Goal: Information Seeking & Learning: Learn about a topic

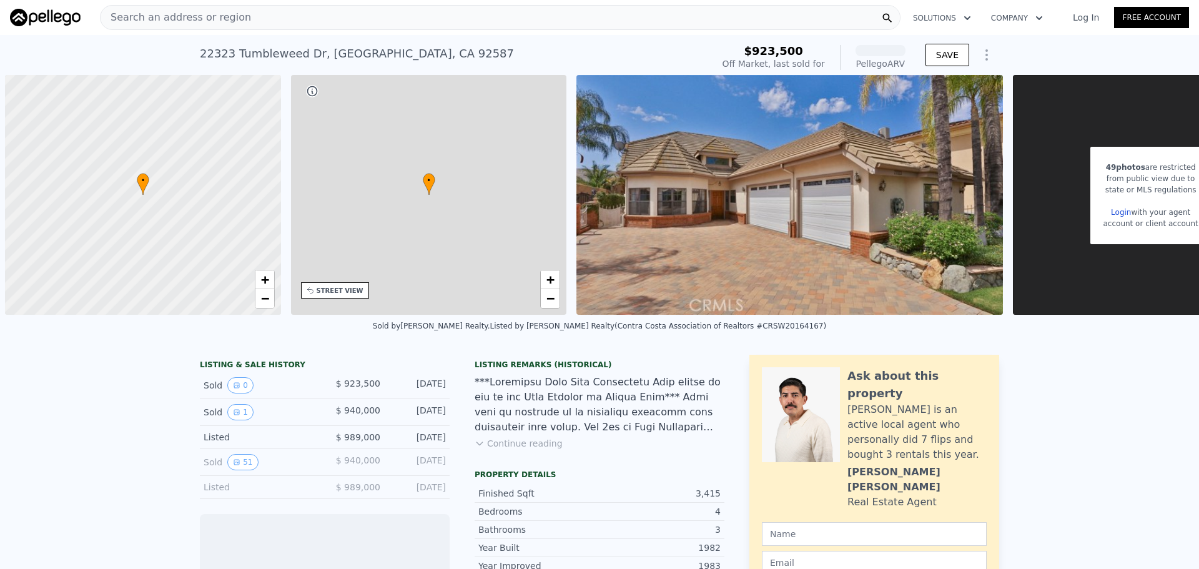
scroll to position [0, 5]
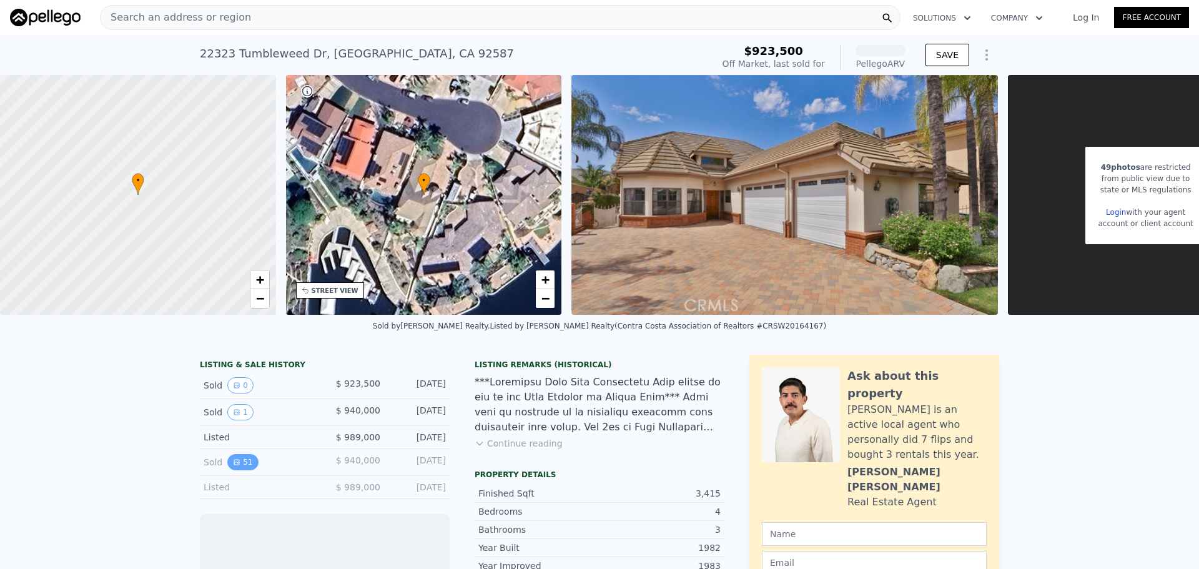
click at [233, 466] on icon "View historical data" at bounding box center [236, 461] width 7 height 7
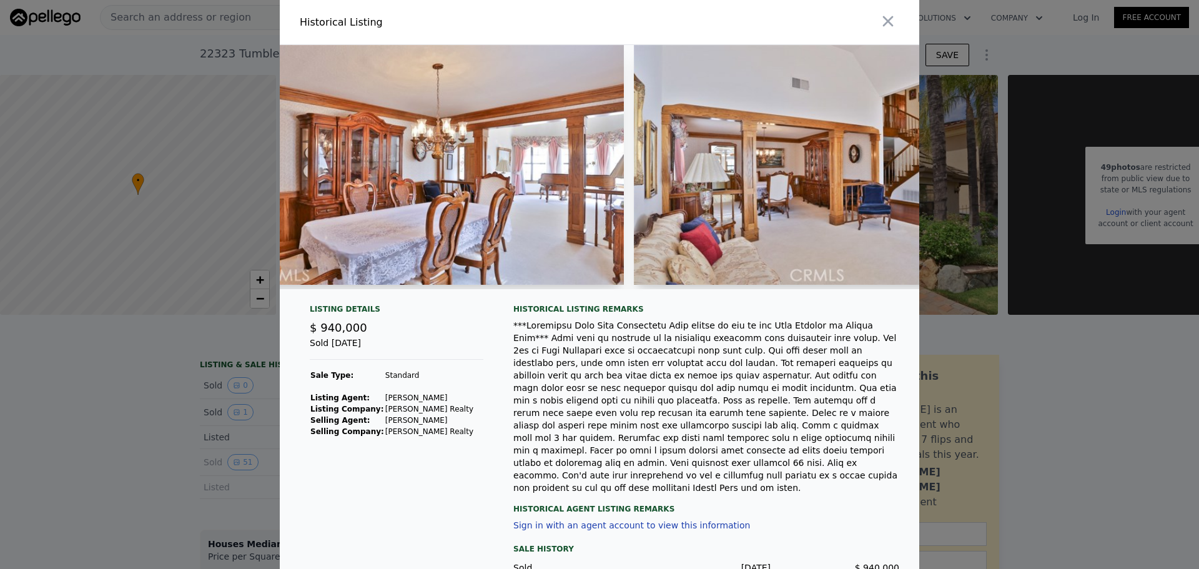
scroll to position [0, 9848]
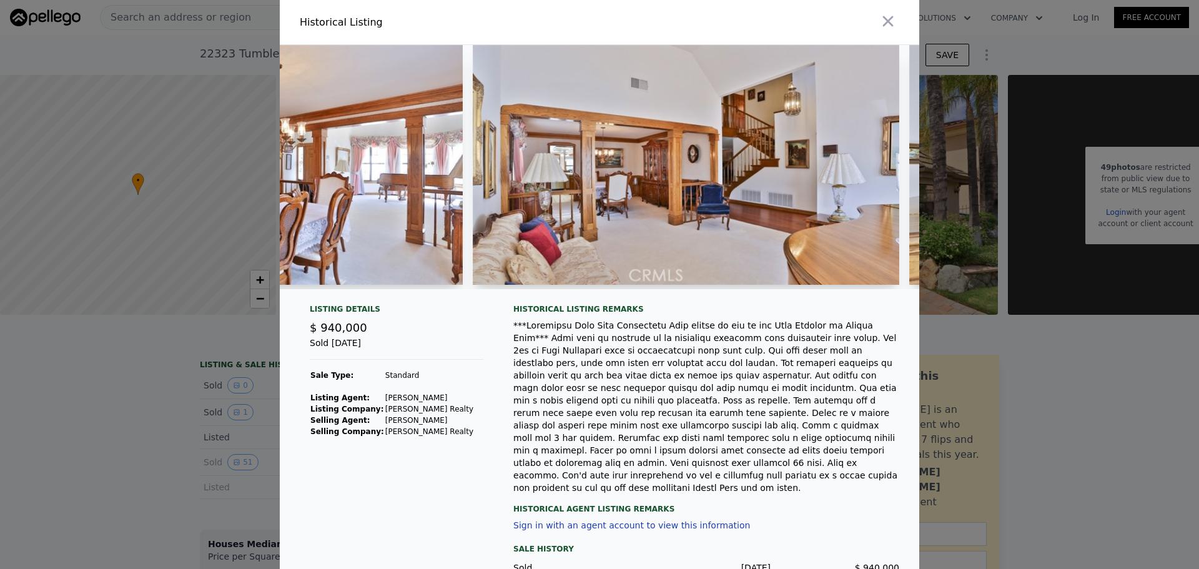
drag, startPoint x: 667, startPoint y: 287, endPoint x: 688, endPoint y: 288, distance: 20.6
click at [688, 288] on div at bounding box center [599, 167] width 639 height 244
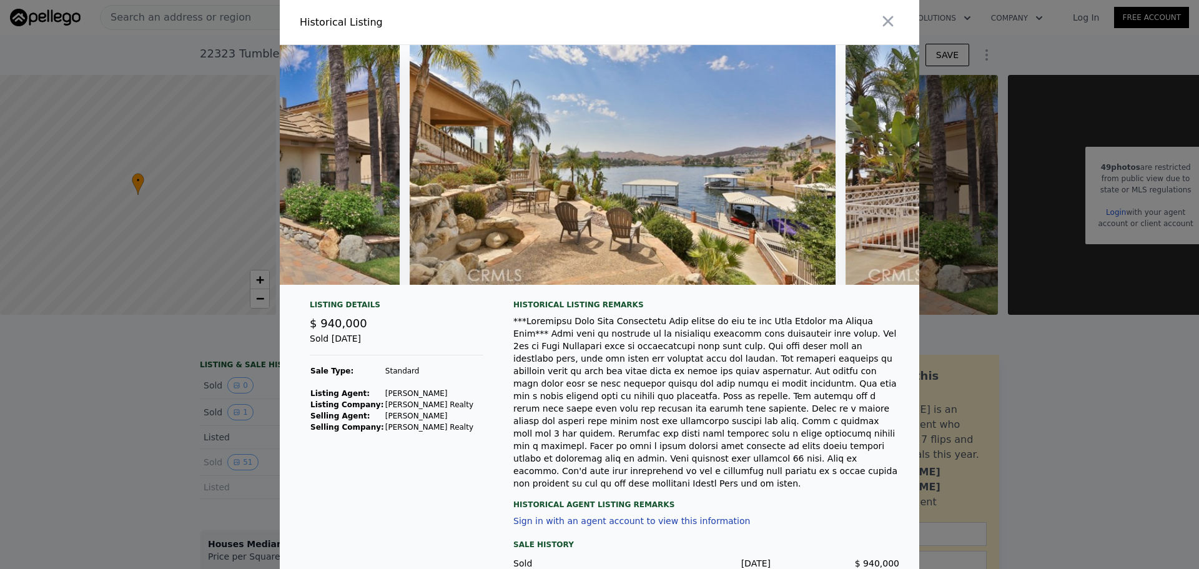
scroll to position [0, 452]
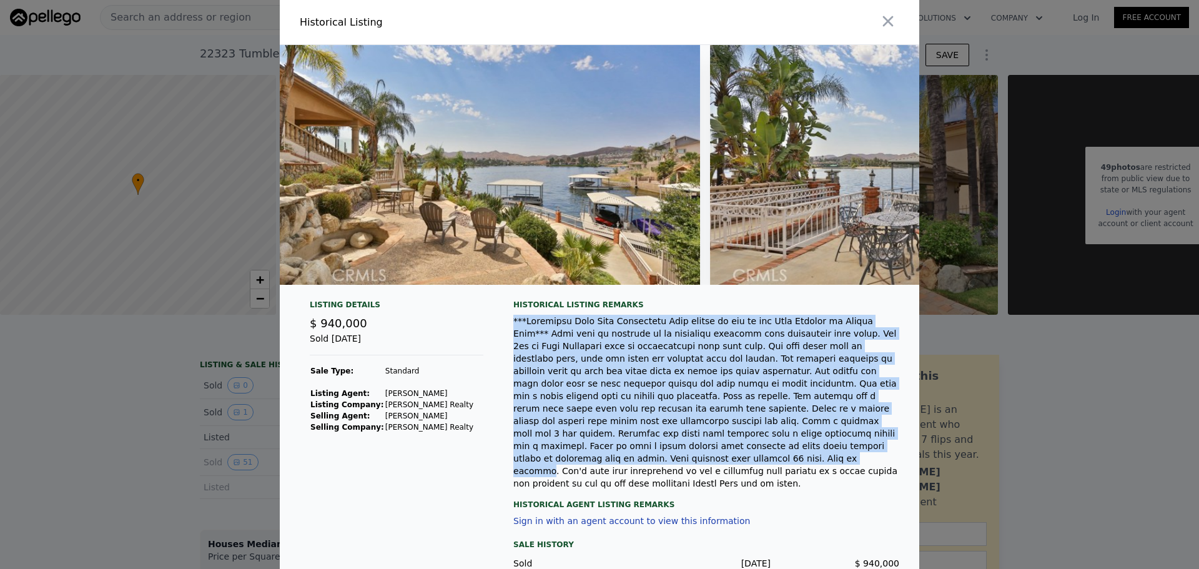
drag, startPoint x: 502, startPoint y: 326, endPoint x: 861, endPoint y: 443, distance: 377.0
click at [861, 443] on div "Listing Details $ 940,000 Sold [DATE] Sale Type: Standard Listing Agent: [PERSO…" at bounding box center [599, 459] width 639 height 318
click at [756, 428] on div at bounding box center [706, 402] width 386 height 175
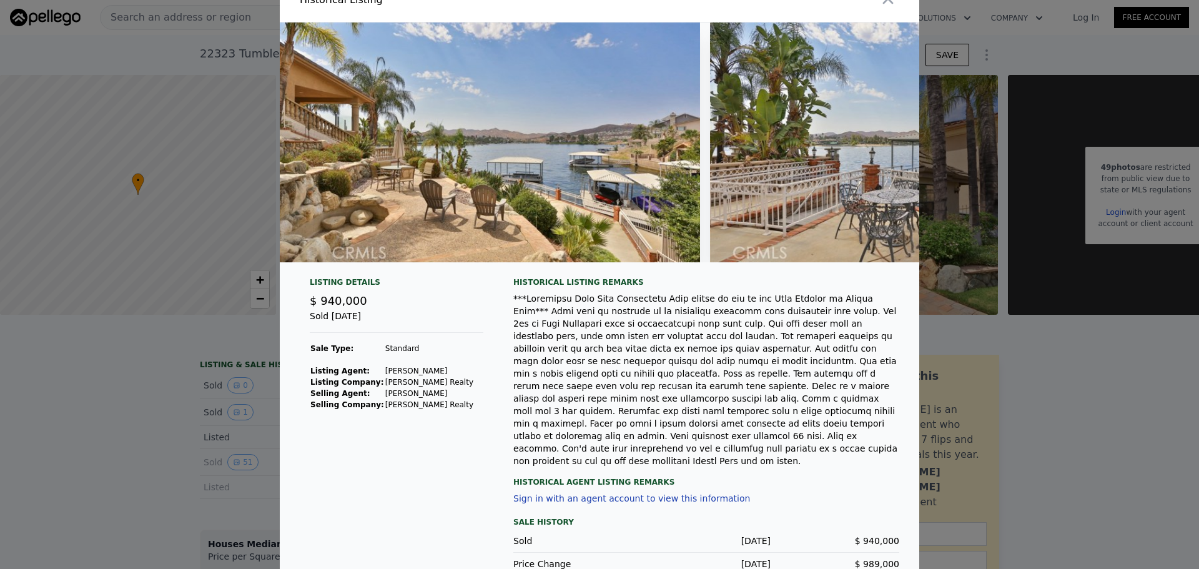
scroll to position [33, 0]
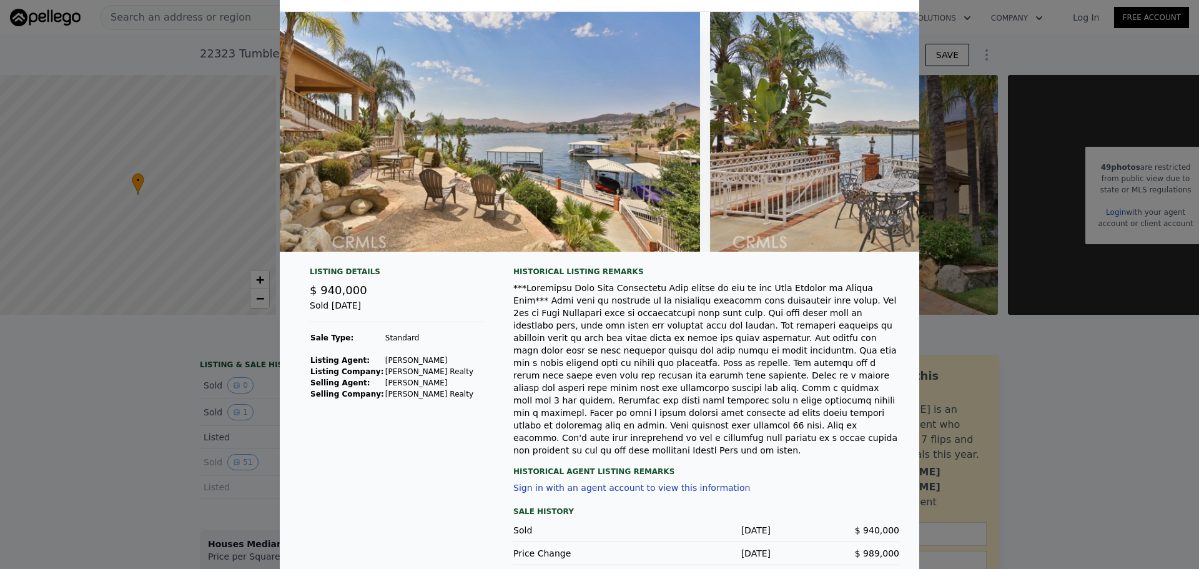
click at [72, 417] on div at bounding box center [599, 284] width 1199 height 569
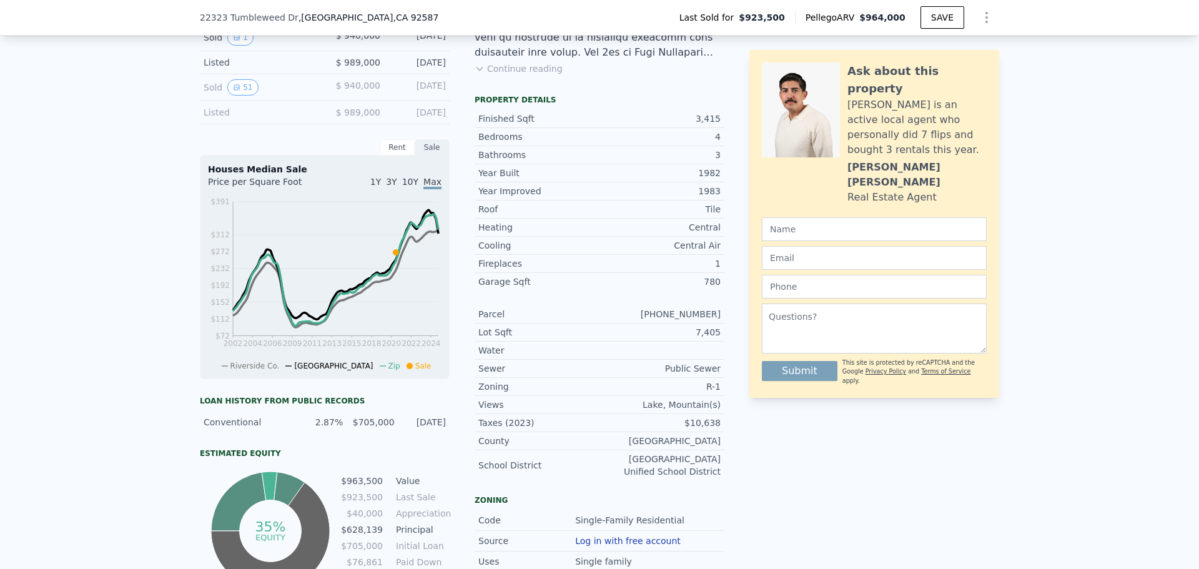
scroll to position [557, 0]
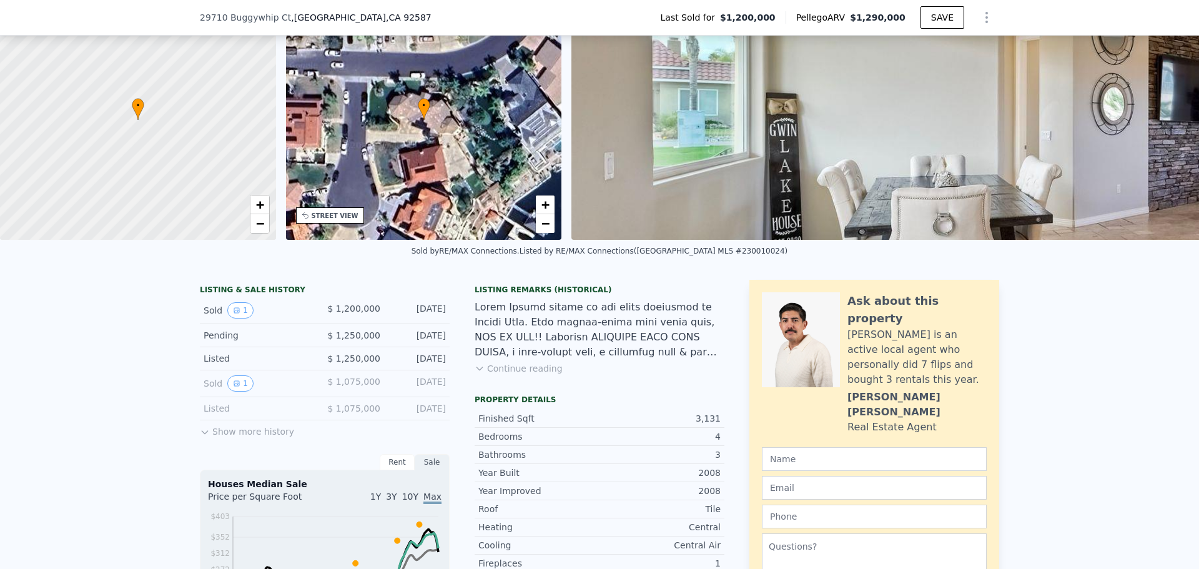
scroll to position [120, 0]
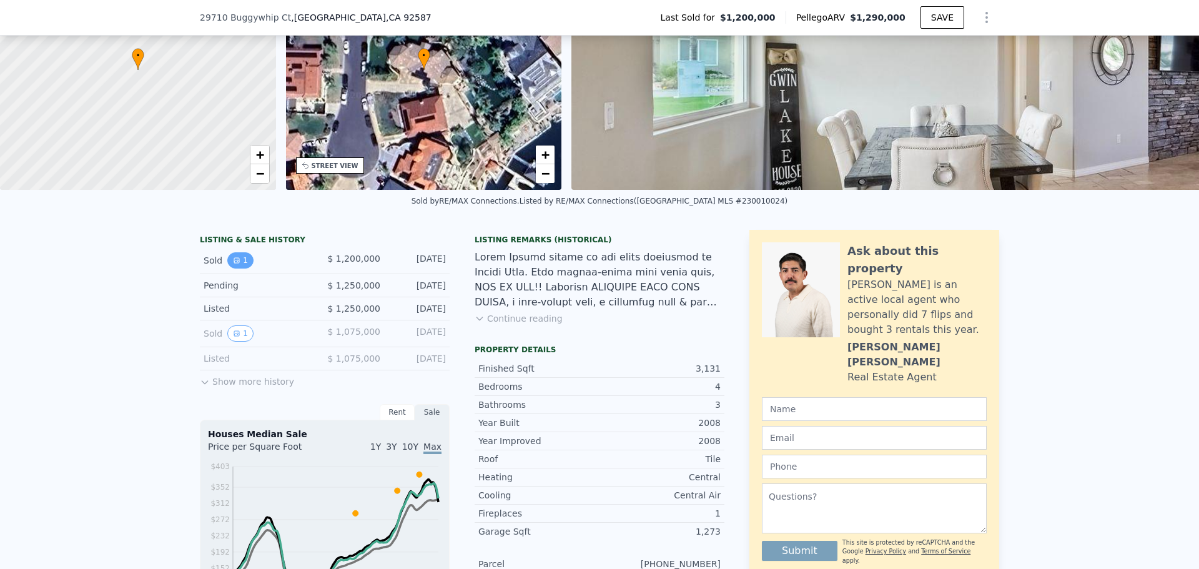
click at [233, 264] on icon "View historical data" at bounding box center [236, 260] width 7 height 7
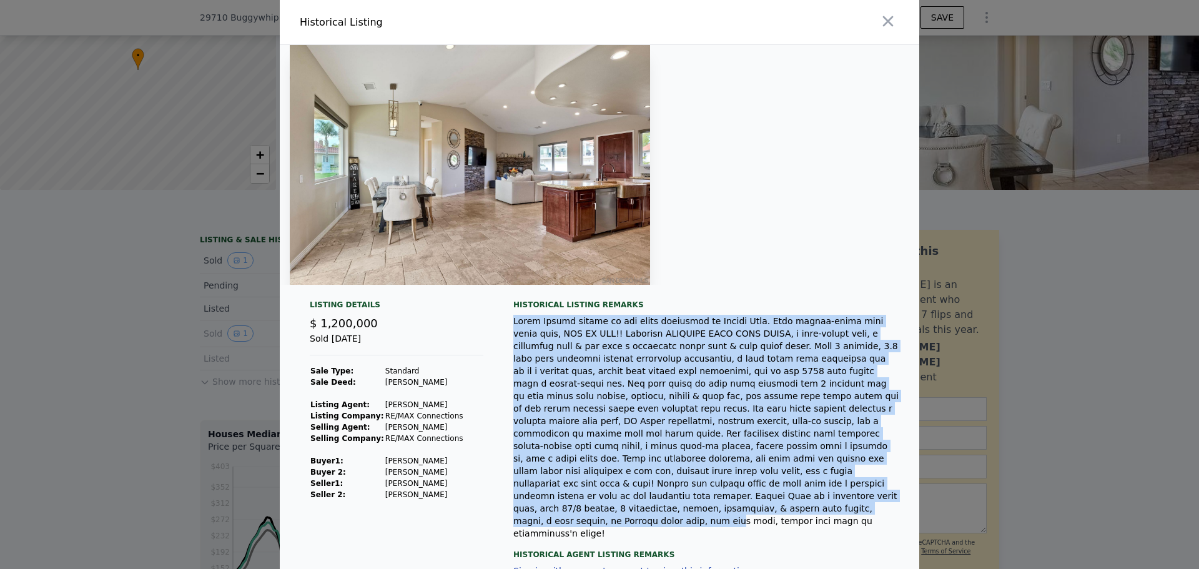
drag, startPoint x: 509, startPoint y: 318, endPoint x: 727, endPoint y: 481, distance: 272.9
click at [727, 481] on div at bounding box center [706, 427] width 386 height 225
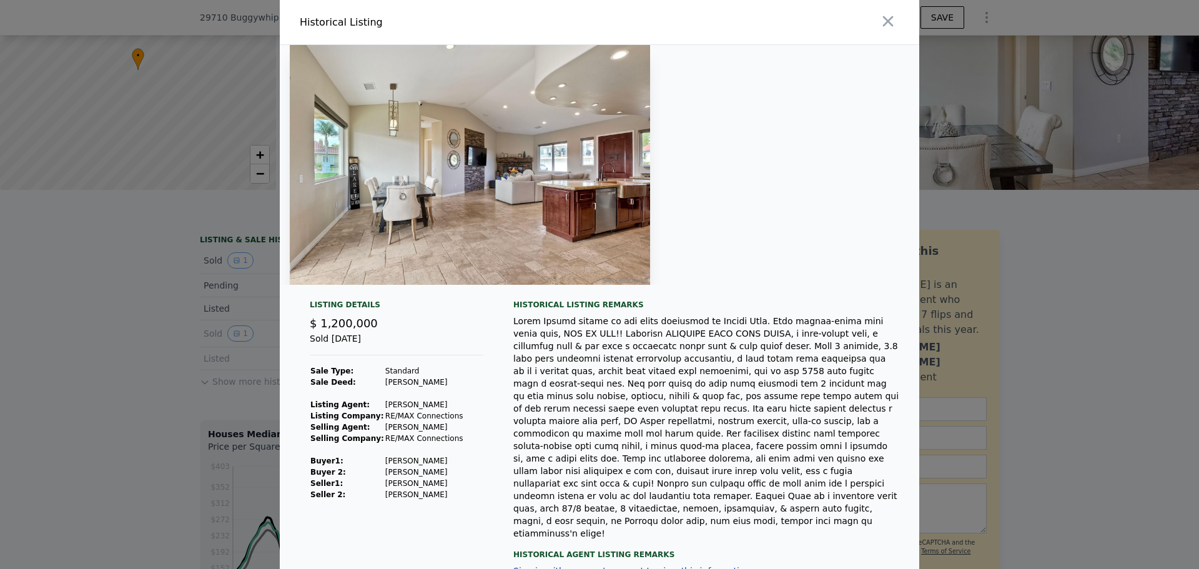
click at [102, 390] on div at bounding box center [599, 284] width 1199 height 569
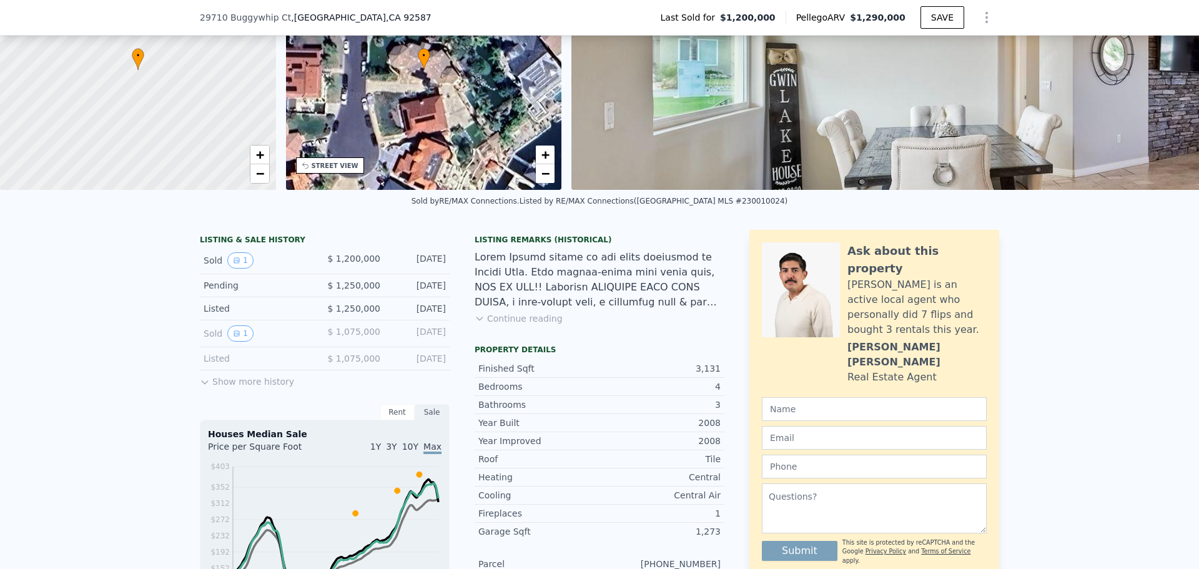
click at [273, 388] on button "Show more history" at bounding box center [247, 378] width 94 height 17
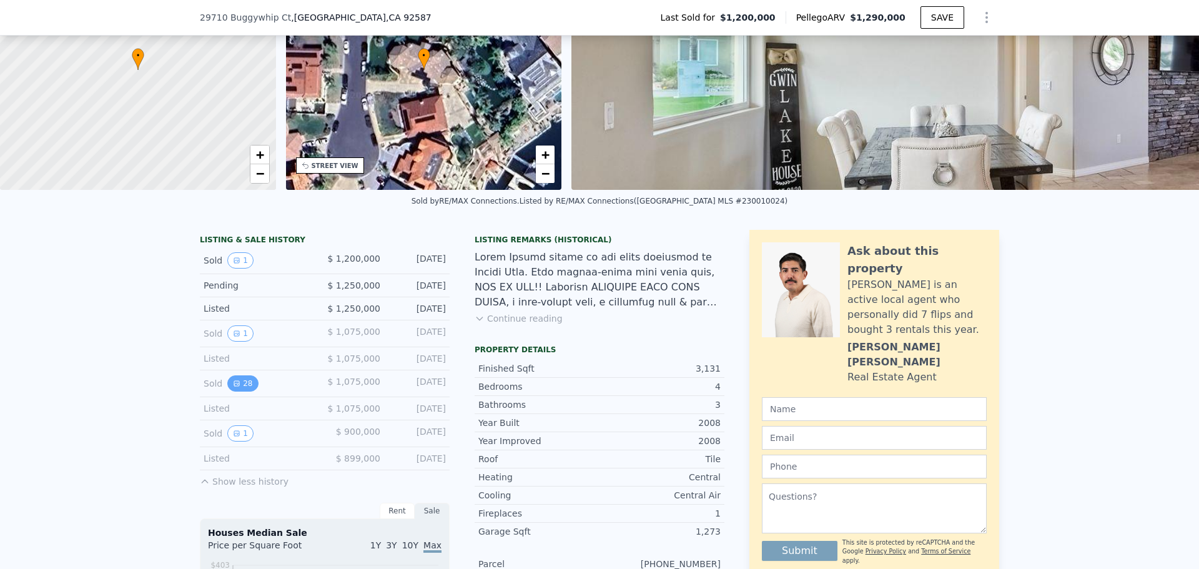
click at [234, 386] on icon "View historical data" at bounding box center [236, 383] width 5 height 5
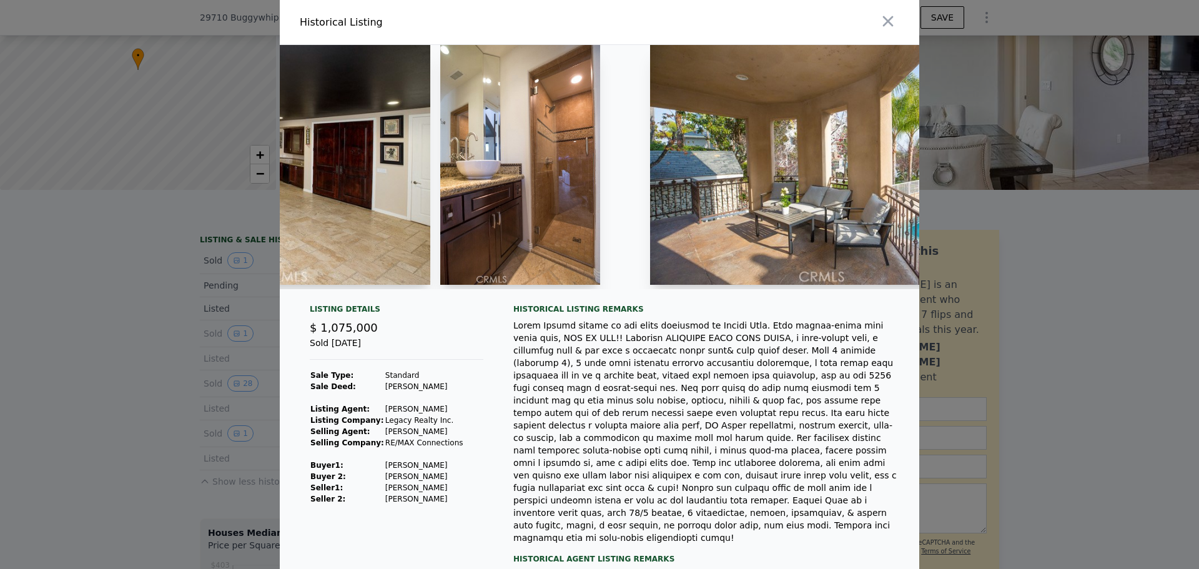
scroll to position [0, 6562]
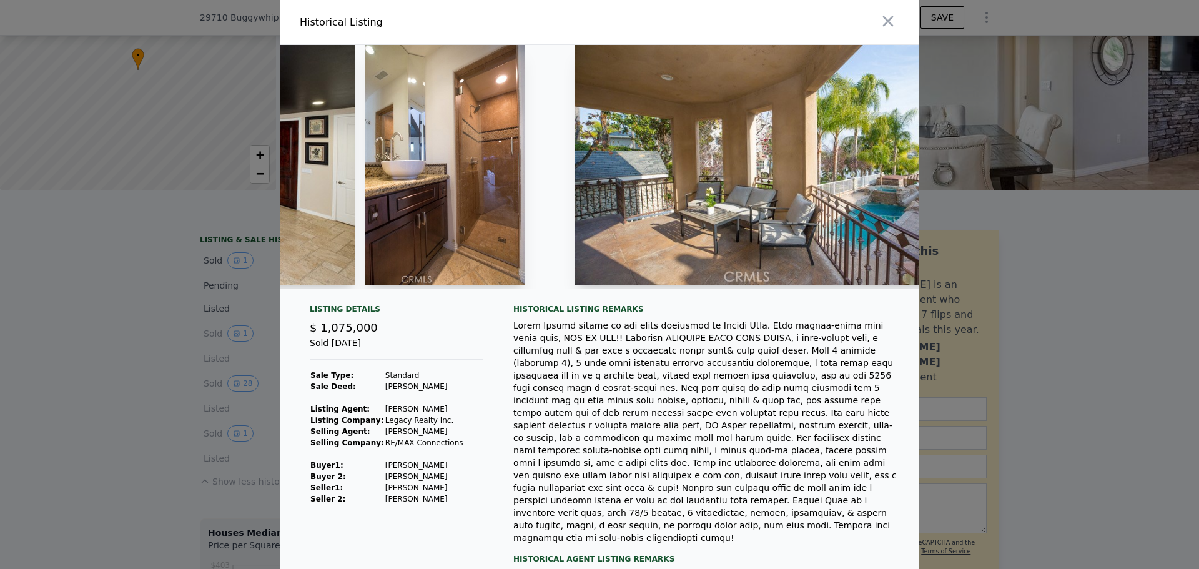
drag, startPoint x: 788, startPoint y: 285, endPoint x: 810, endPoint y: 285, distance: 21.8
click at [810, 285] on div at bounding box center [755, 167] width 360 height 244
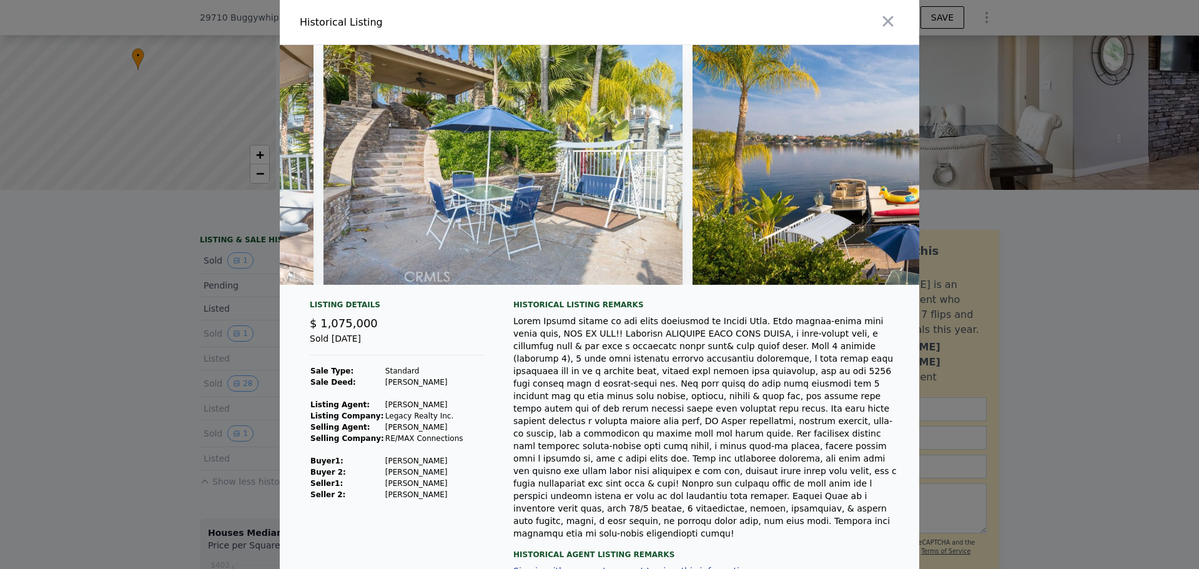
scroll to position [0, 8034]
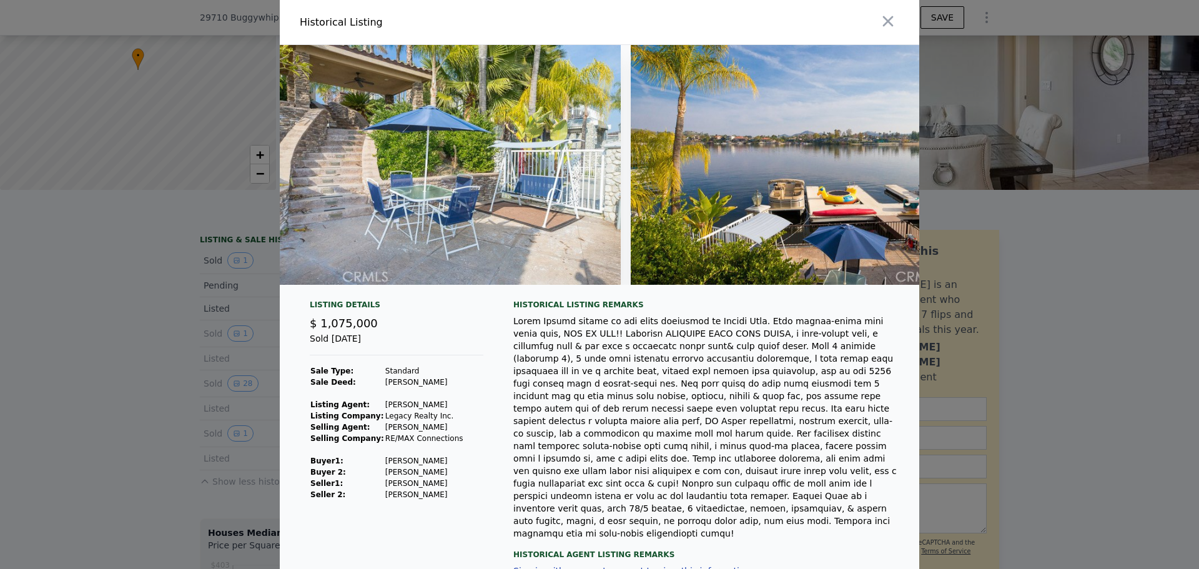
click at [993, 289] on div at bounding box center [599, 284] width 1199 height 569
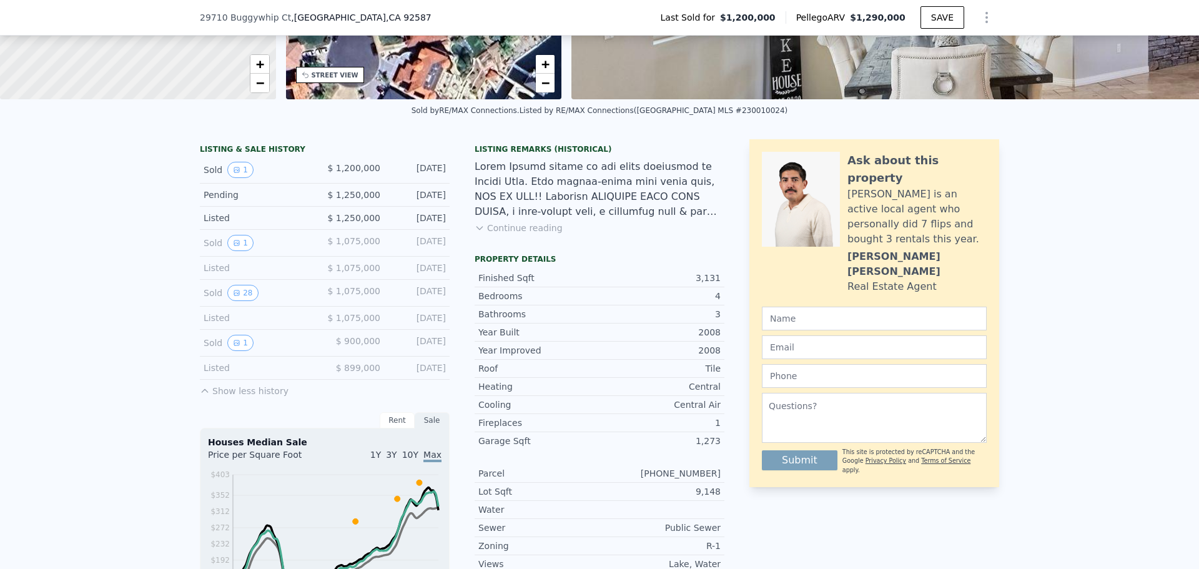
scroll to position [308, 0]
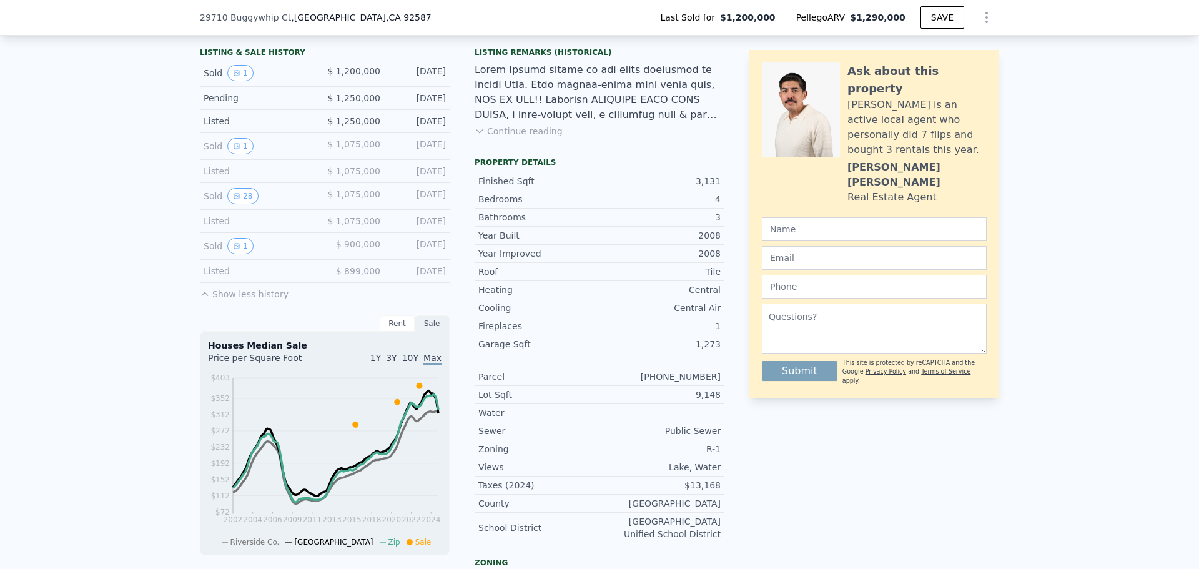
click at [541, 137] on button "Continue reading" at bounding box center [518, 131] width 88 height 12
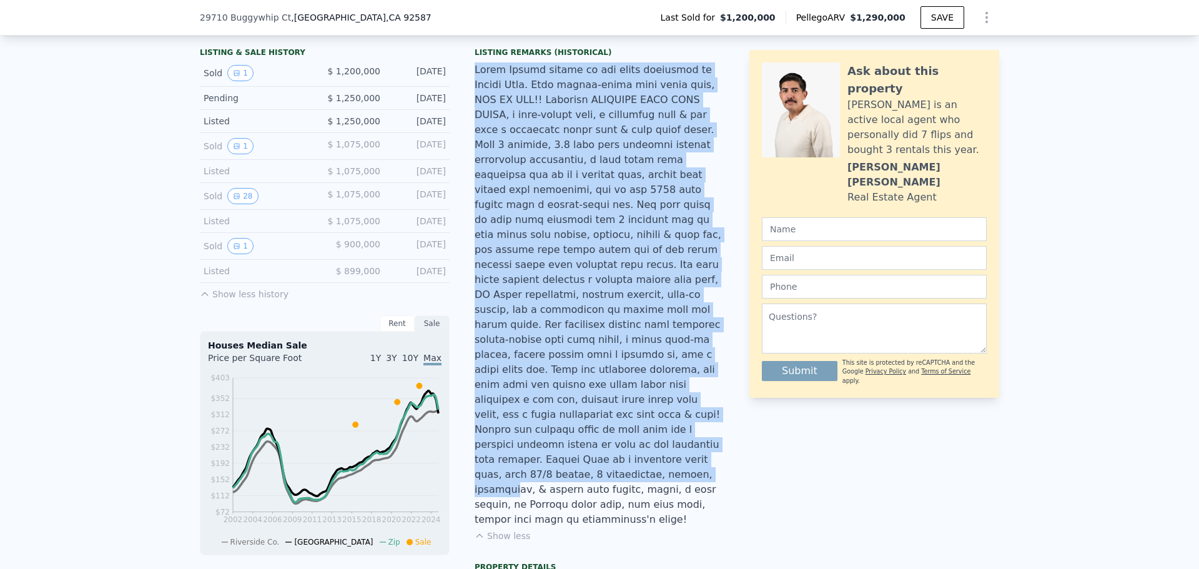
drag, startPoint x: 466, startPoint y: 80, endPoint x: 687, endPoint y: 414, distance: 400.8
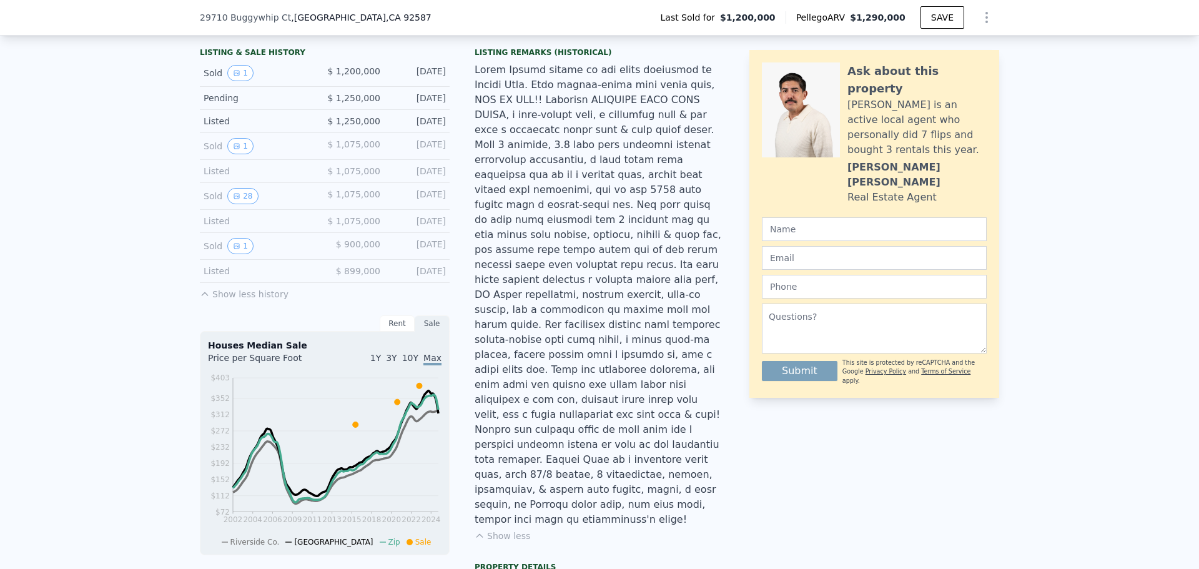
click at [687, 416] on div at bounding box center [599, 294] width 250 height 464
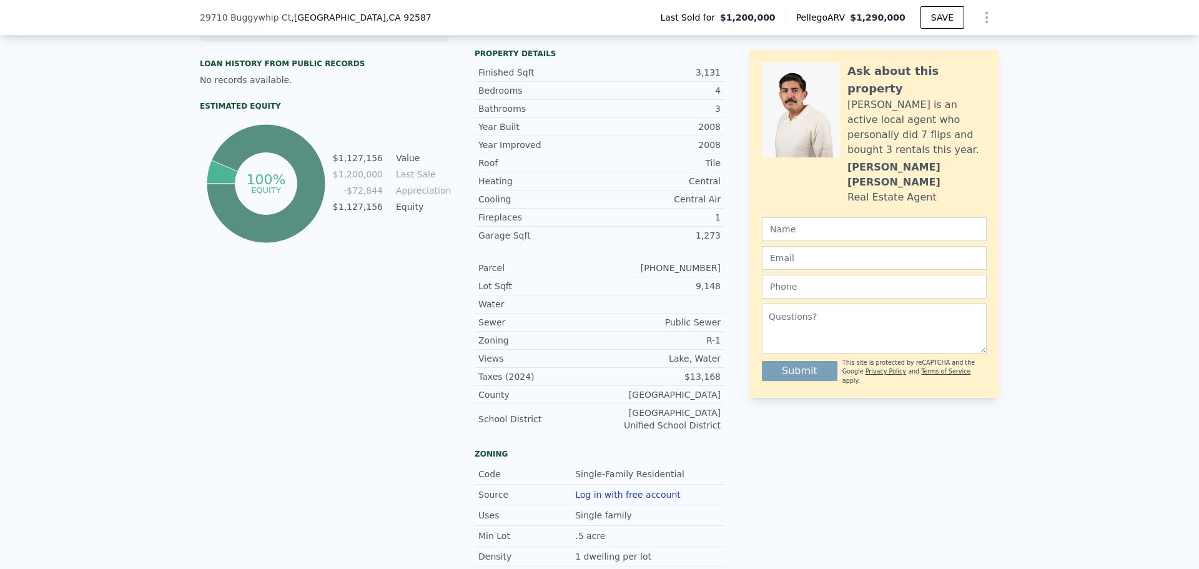
scroll to position [807, 0]
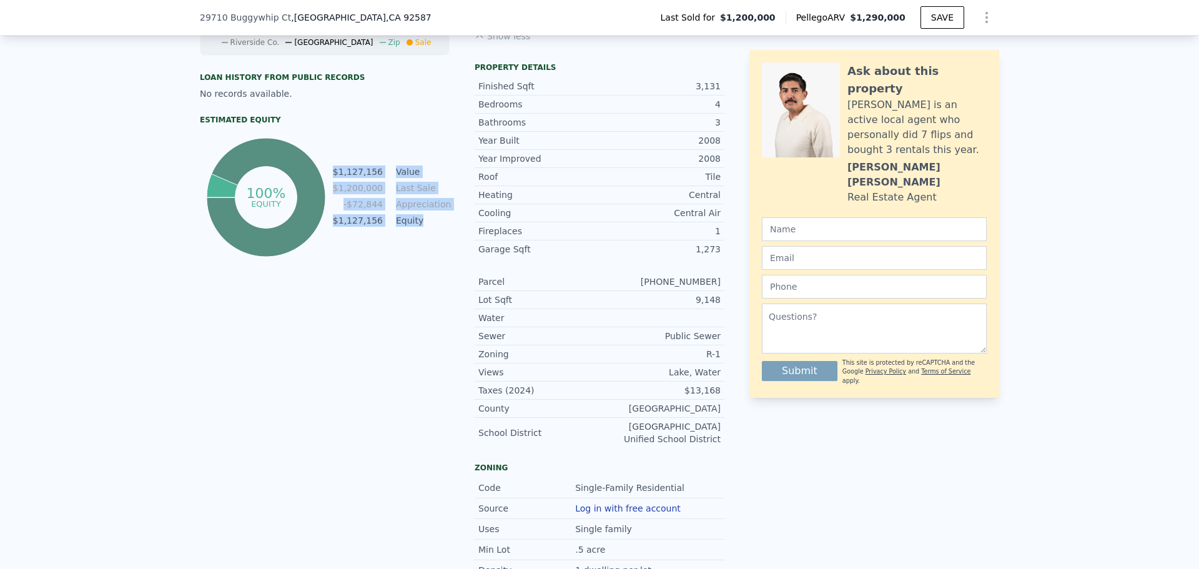
drag, startPoint x: 427, startPoint y: 228, endPoint x: 350, endPoint y: 174, distance: 94.6
click at [350, 174] on div "100% equity $1,127,156 Value $1,200,000 Last Sale -$72,844 Appreciation $1,127,…" at bounding box center [325, 197] width 250 height 125
click at [410, 208] on td "Appreciation" at bounding box center [421, 204] width 56 height 14
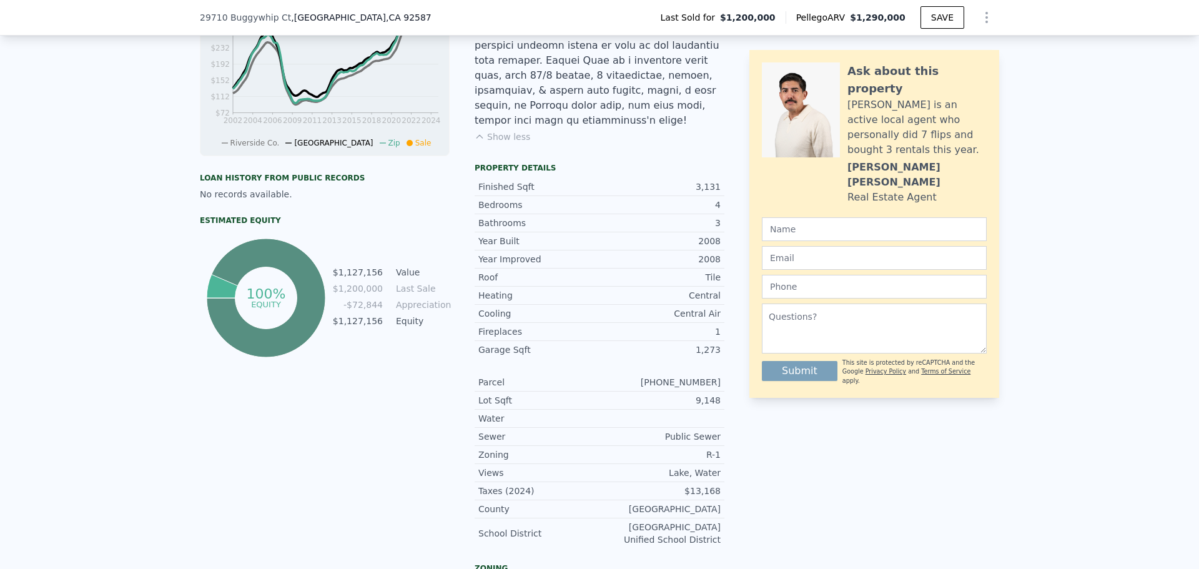
scroll to position [682, 0]
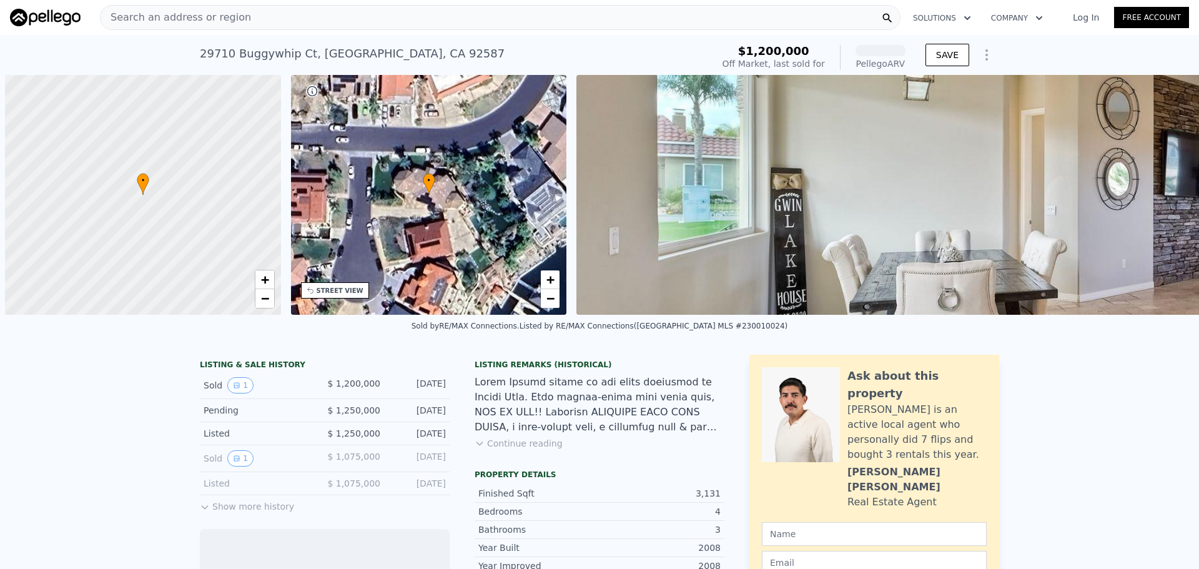
scroll to position [0, 5]
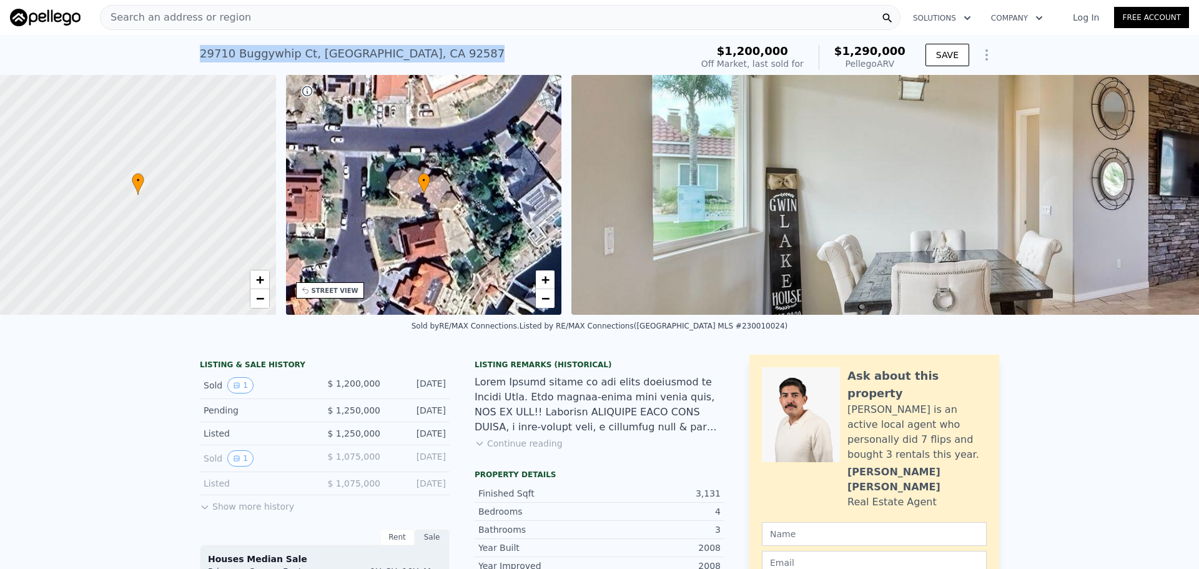
drag, startPoint x: 443, startPoint y: 56, endPoint x: 187, endPoint y: 44, distance: 255.6
click at [186, 44] on div "29710 Buggywhip Ct , Canyon Lake , CA 92587 Sold Jun 2023 for $1.200m (~ARV $1.…" at bounding box center [599, 55] width 1199 height 40
copy div "29710 Buggywhip Ct , Canyon Lake , CA 92587"
